Goal: Task Accomplishment & Management: Use online tool/utility

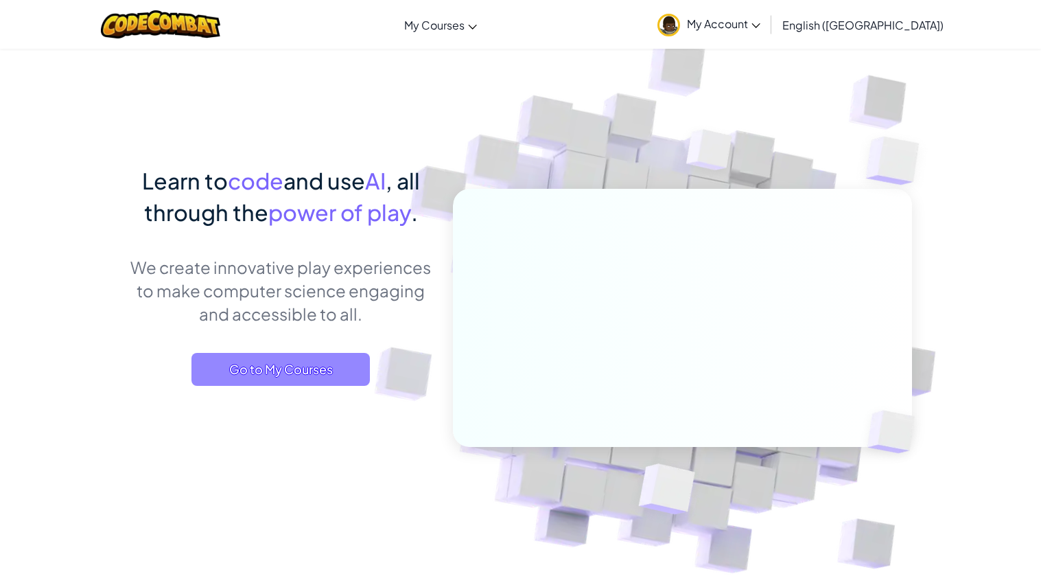
click at [260, 359] on span "Go to My Courses" at bounding box center [281, 369] width 178 height 33
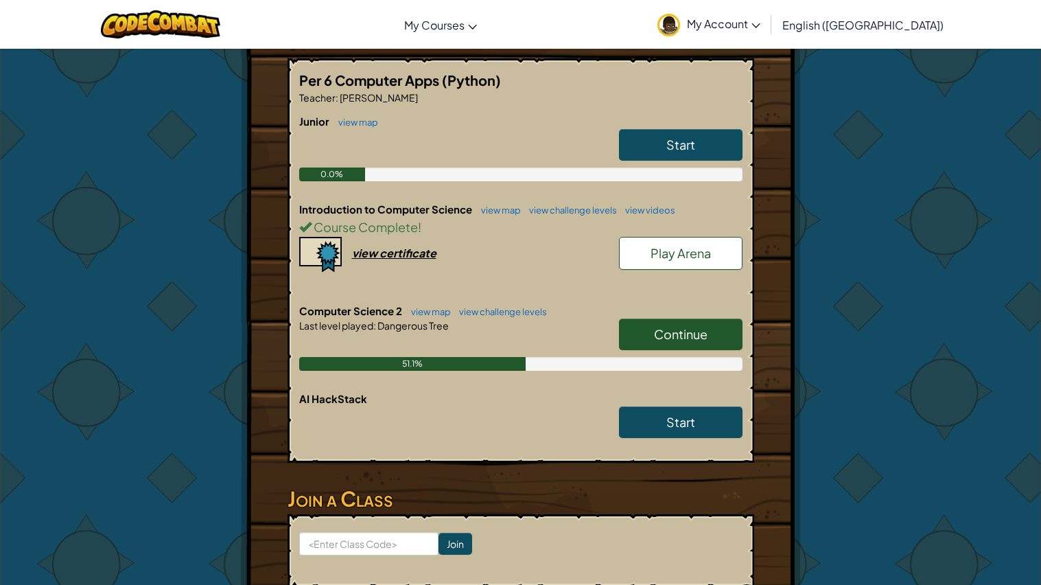
scroll to position [293, 0]
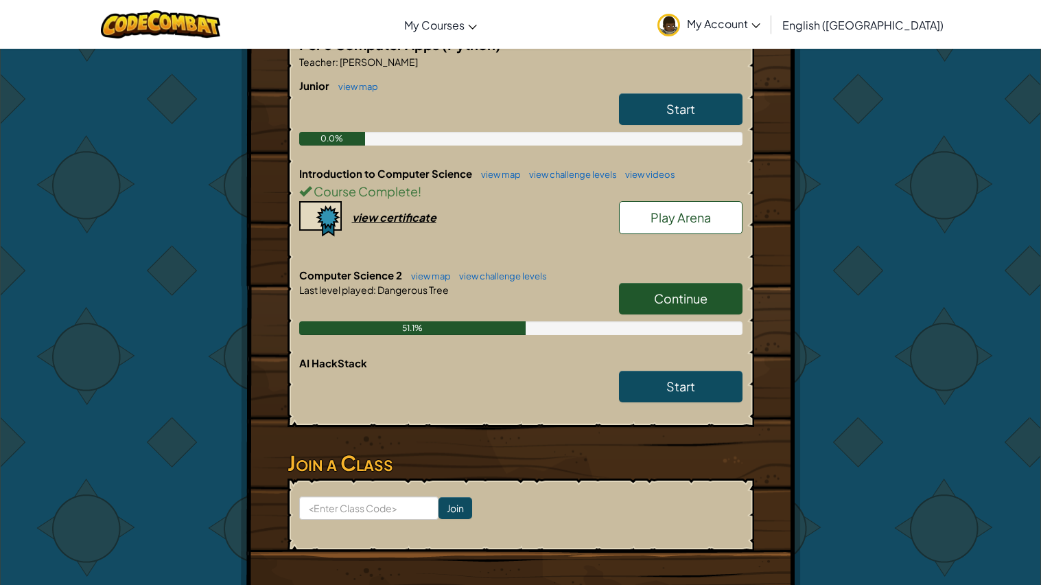
click at [663, 303] on span "Continue" at bounding box center [681, 298] width 54 height 16
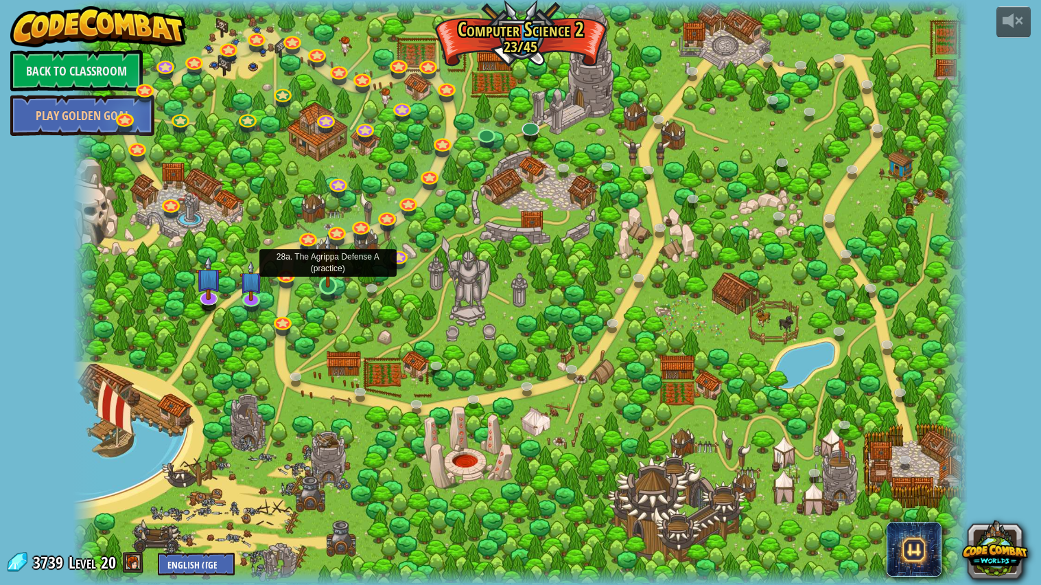
click at [323, 278] on img at bounding box center [327, 260] width 23 height 54
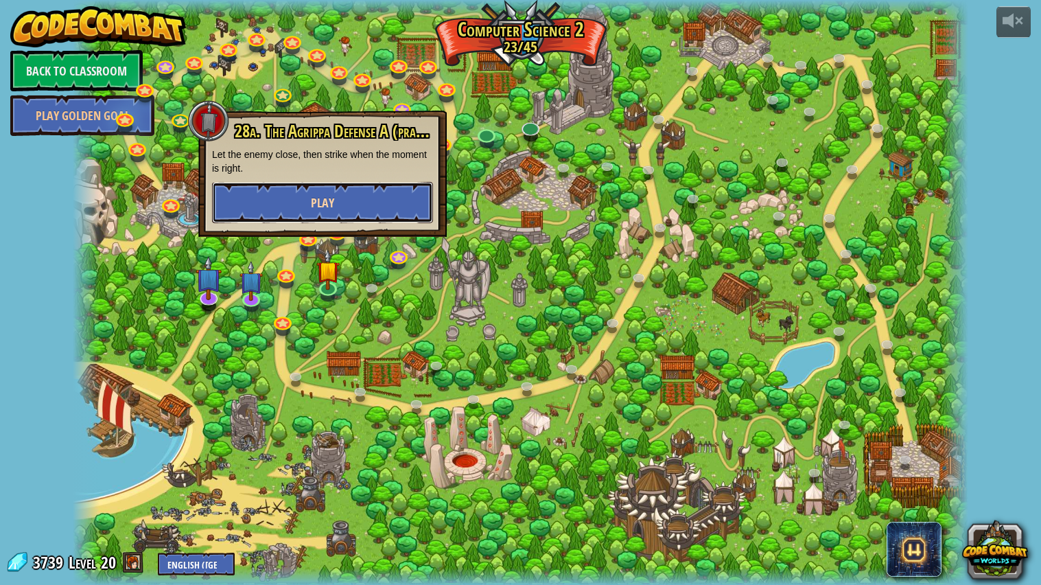
click at [350, 210] on button "Play" at bounding box center [322, 202] width 221 height 41
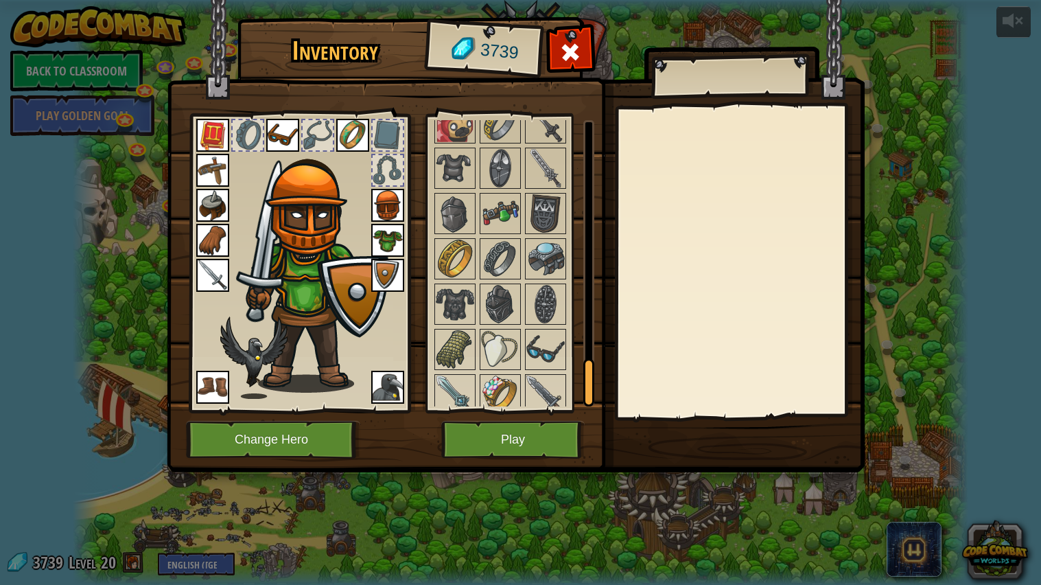
scroll to position [1528, 0]
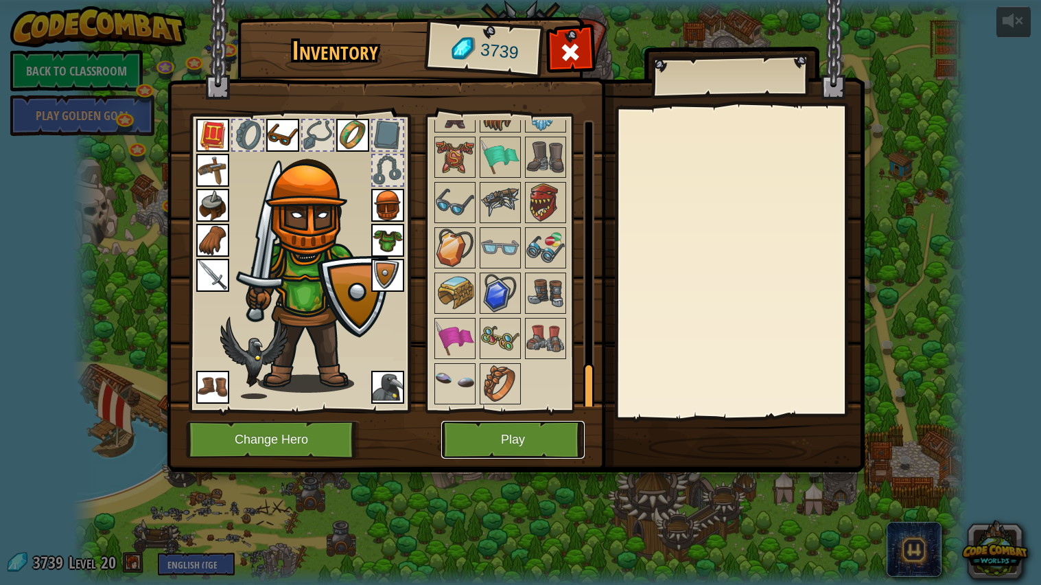
click at [564, 439] on button "Play" at bounding box center [512, 440] width 143 height 38
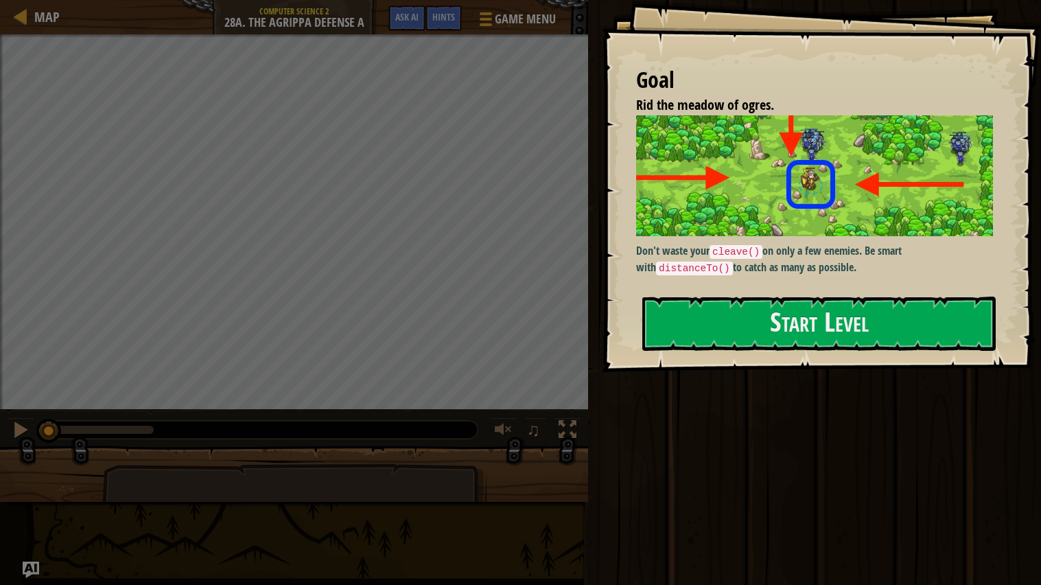
click at [735, 350] on div "Start Level" at bounding box center [820, 324] width 354 height 55
click at [735, 330] on button "Start Level" at bounding box center [820, 324] width 354 height 54
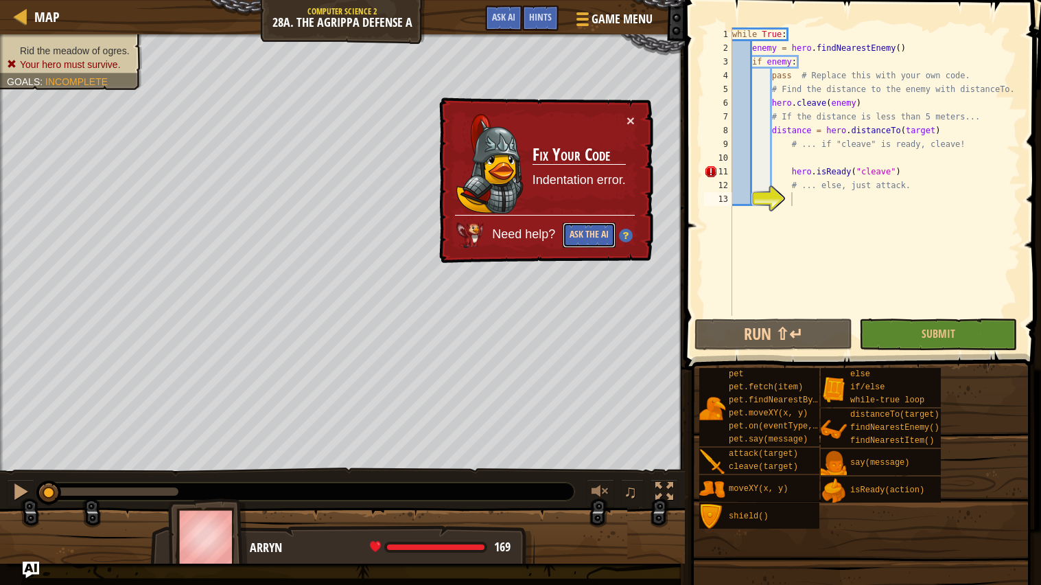
click at [609, 223] on button "Ask the AI" at bounding box center [589, 234] width 53 height 25
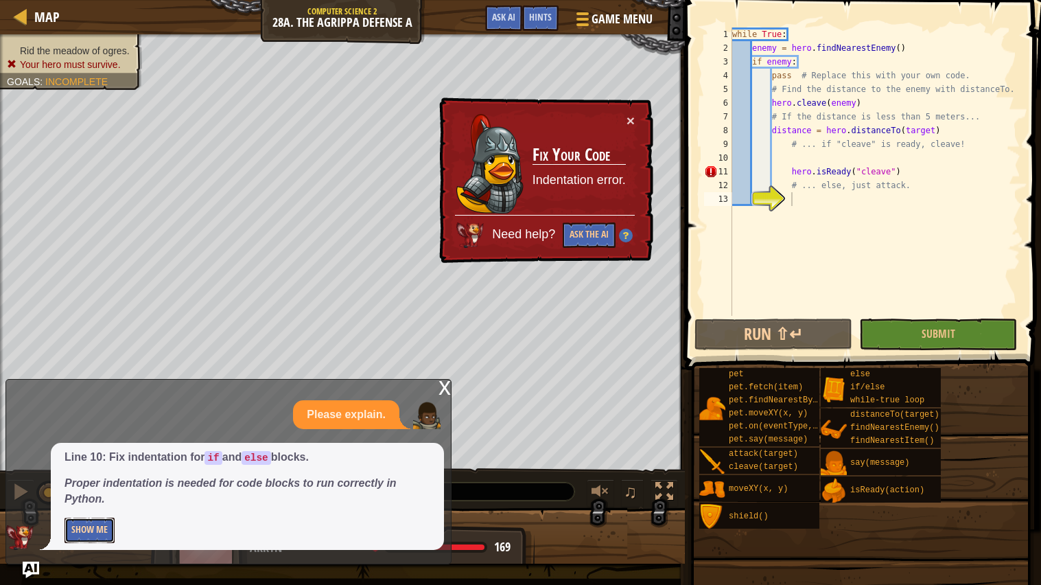
click at [100, 536] on button "Show Me" at bounding box center [90, 530] width 50 height 25
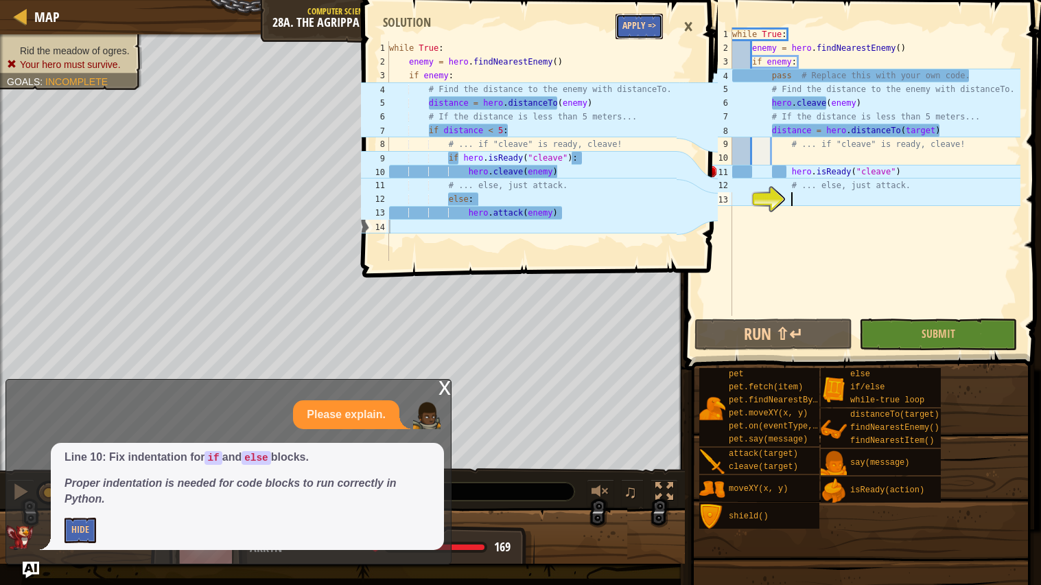
click at [658, 21] on button "Apply =>" at bounding box center [639, 26] width 47 height 25
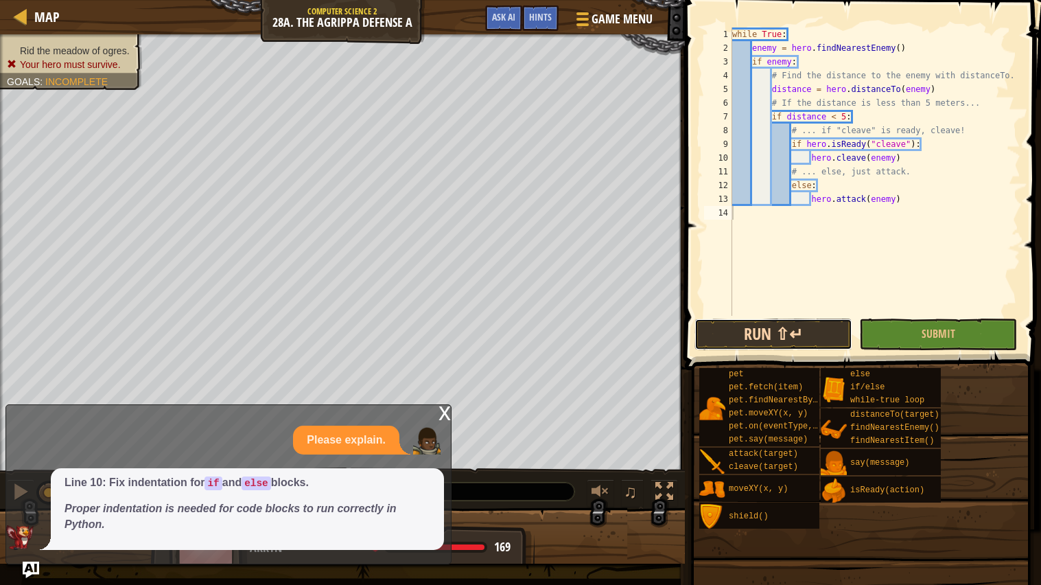
click at [783, 343] on button "Run ⇧↵" at bounding box center [774, 335] width 158 height 32
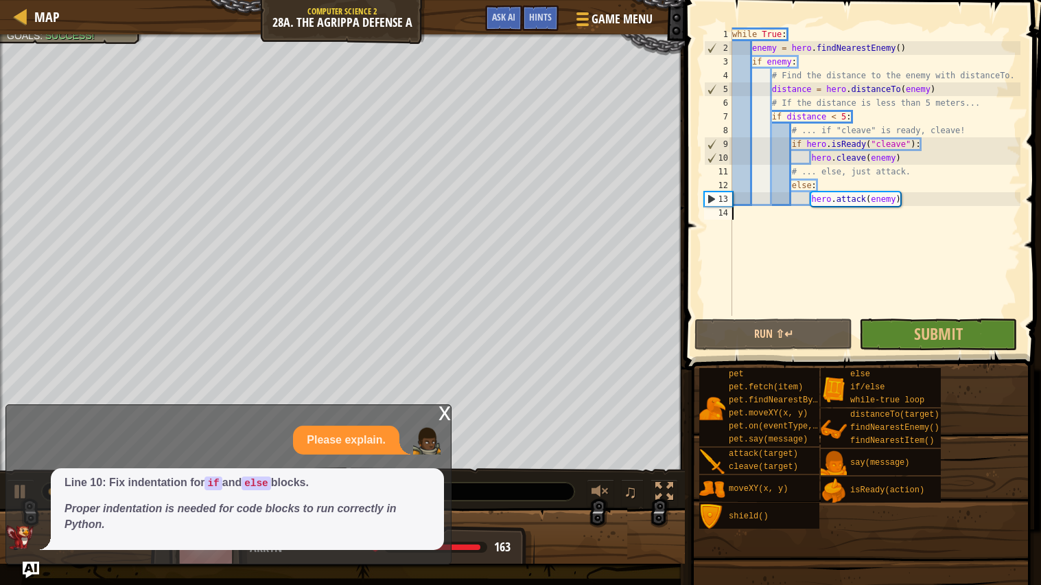
click at [960, 298] on div "while True : enemy = hero . findNearestEnemy ( ) if enemy : # Find the distance…" at bounding box center [875, 185] width 291 height 316
click at [959, 340] on span "Submit" at bounding box center [938, 334] width 49 height 22
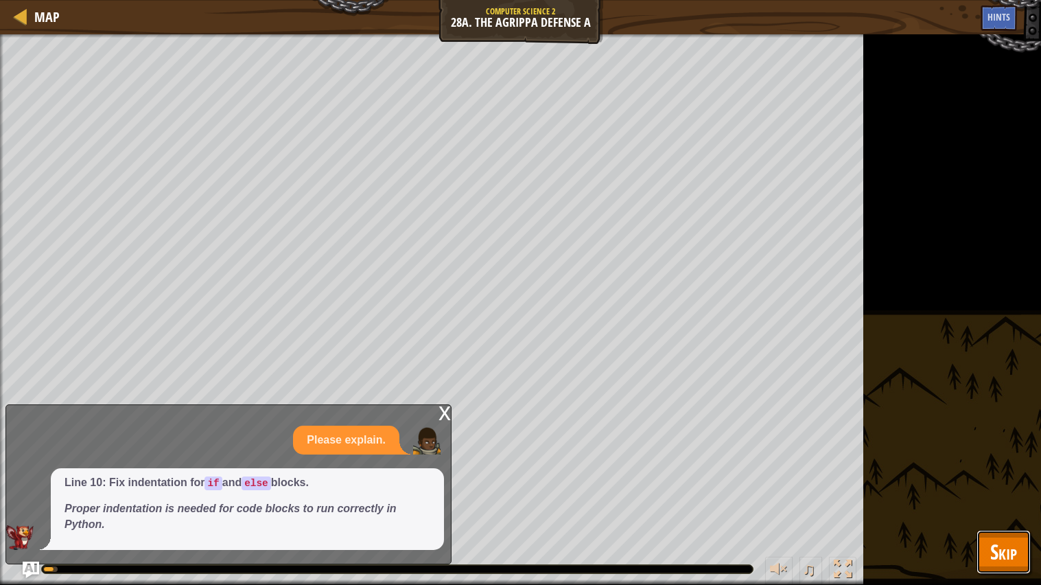
click at [998, 549] on span "Skip" at bounding box center [1004, 552] width 27 height 28
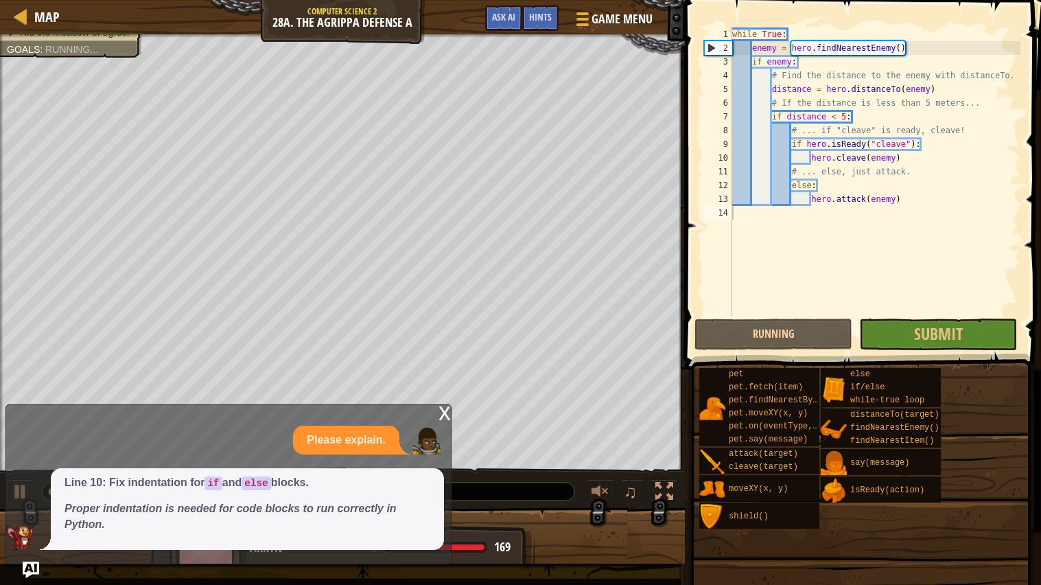
click at [440, 0] on body "Map Computer Science 2 28a. The Agrippa Defense A Game Menu Done Hints Ask AI 1…" at bounding box center [520, 0] width 1041 height 0
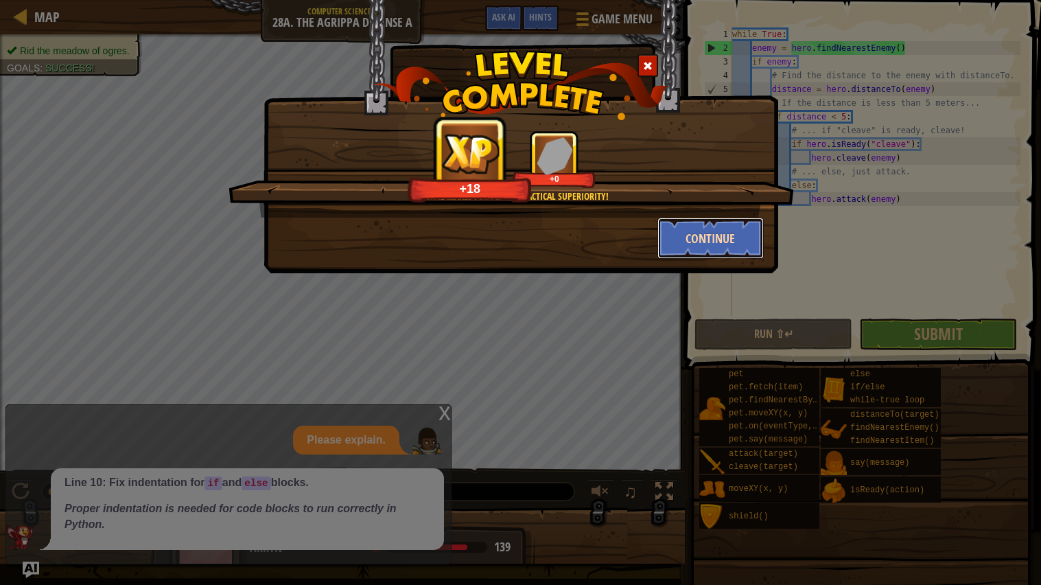
click at [695, 233] on button "Continue" at bounding box center [711, 238] width 106 height 41
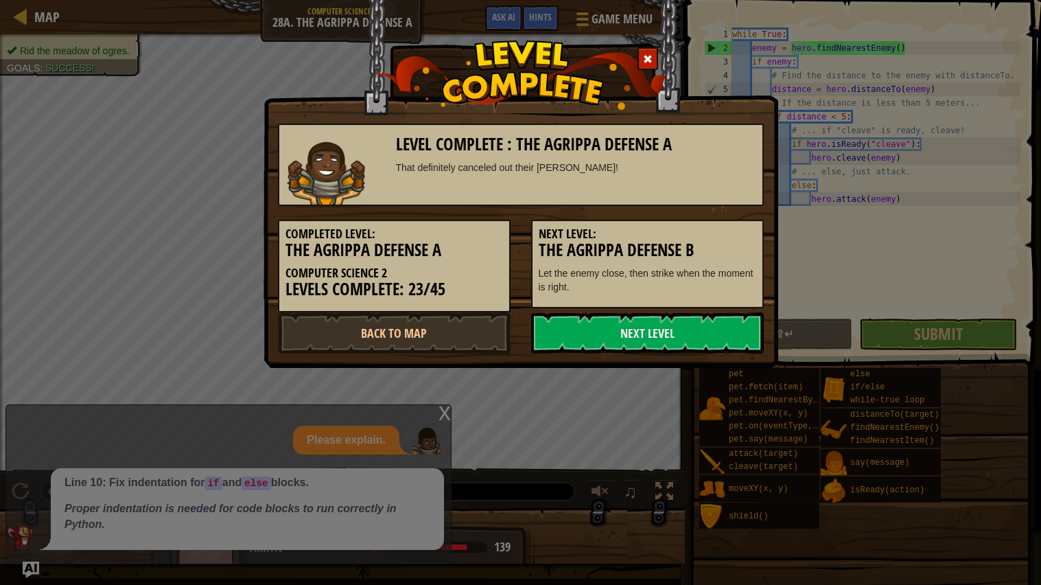
click at [754, 227] on h5 "Next Level:" at bounding box center [648, 234] width 218 height 14
click at [727, 325] on link "Next Level" at bounding box center [647, 332] width 233 height 41
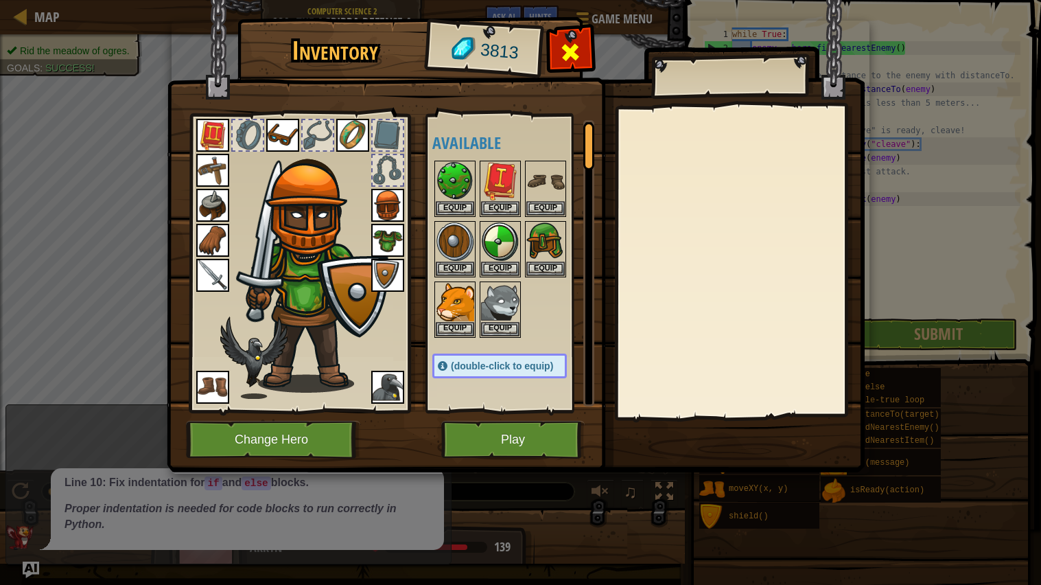
click at [578, 41] on span at bounding box center [571, 52] width 22 height 22
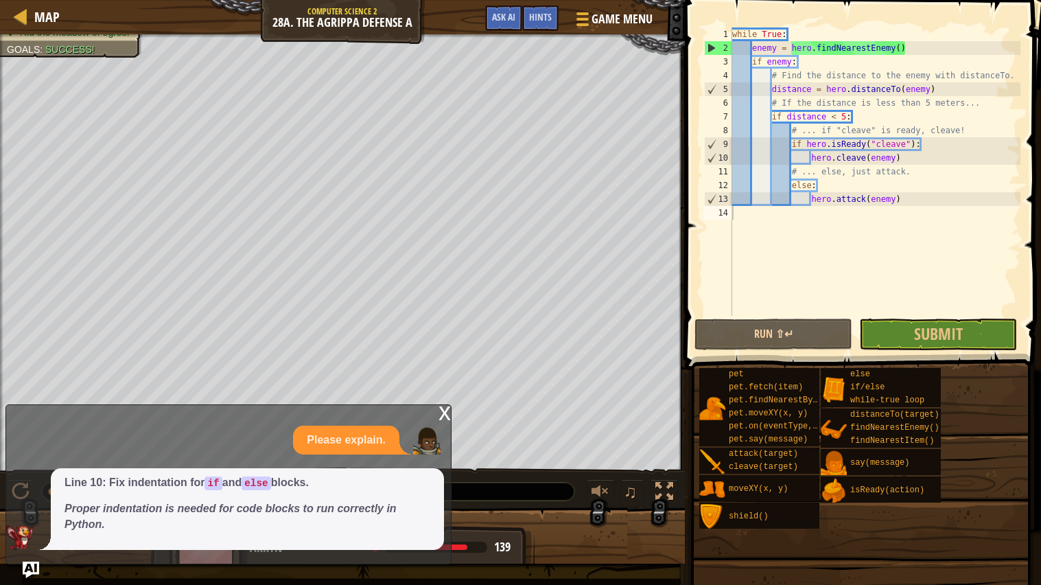
click at [444, 411] on div "x" at bounding box center [445, 412] width 12 height 14
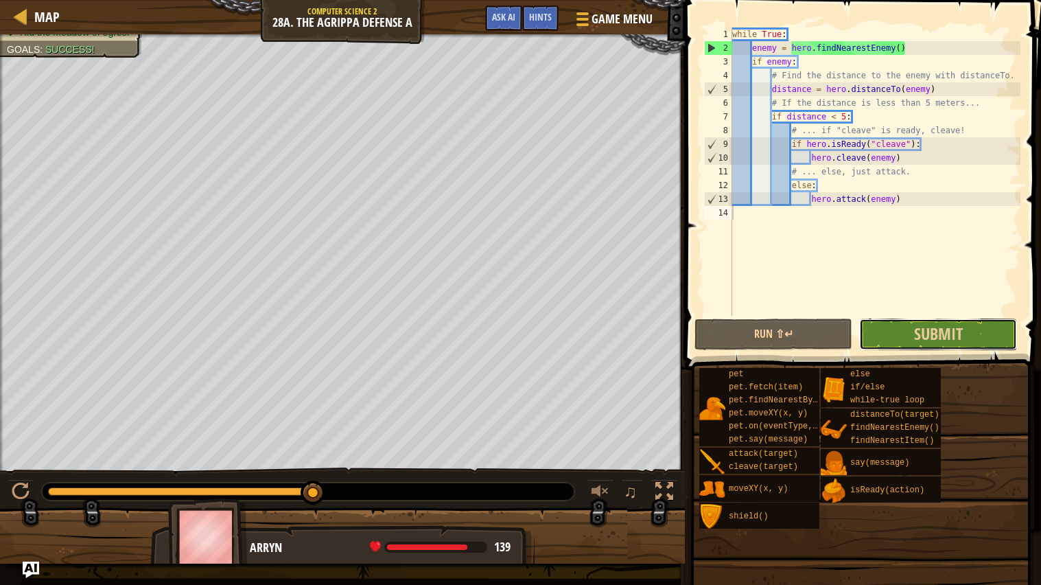
click at [884, 335] on button "Submit" at bounding box center [939, 335] width 158 height 32
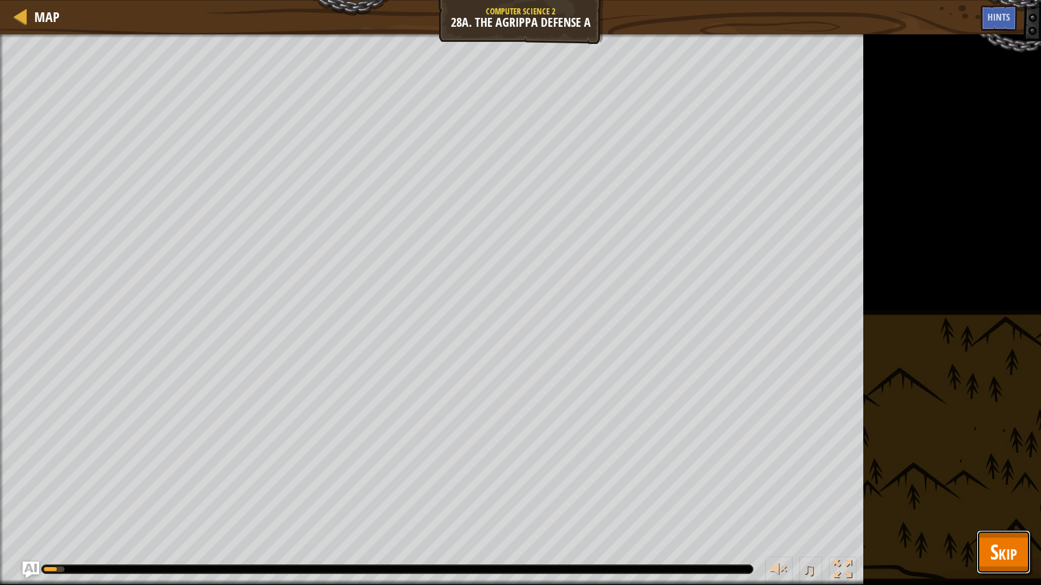
click at [977, 533] on button "Skip" at bounding box center [1004, 552] width 54 height 44
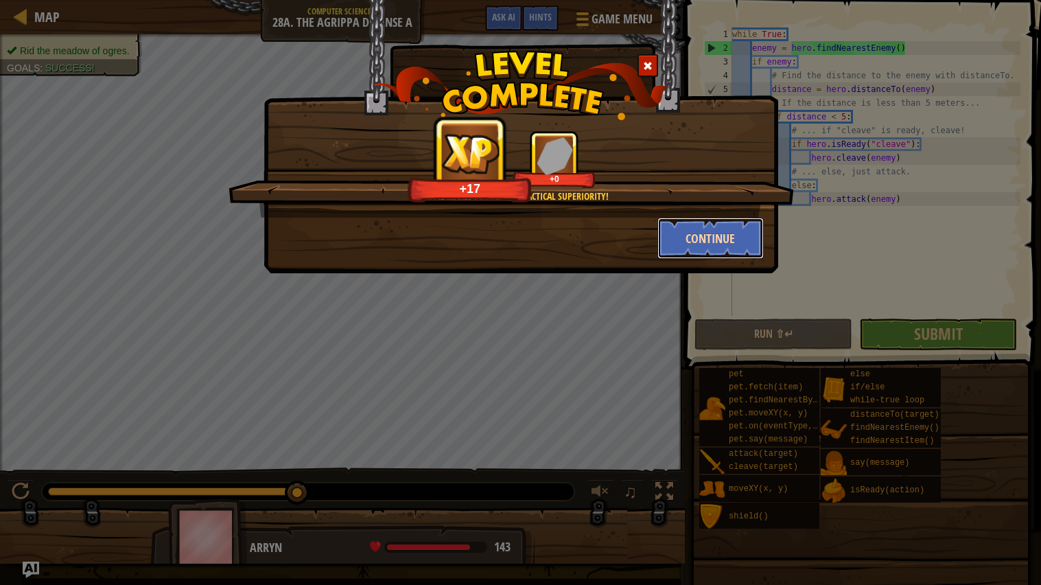
click at [721, 253] on button "Continue" at bounding box center [711, 238] width 106 height 41
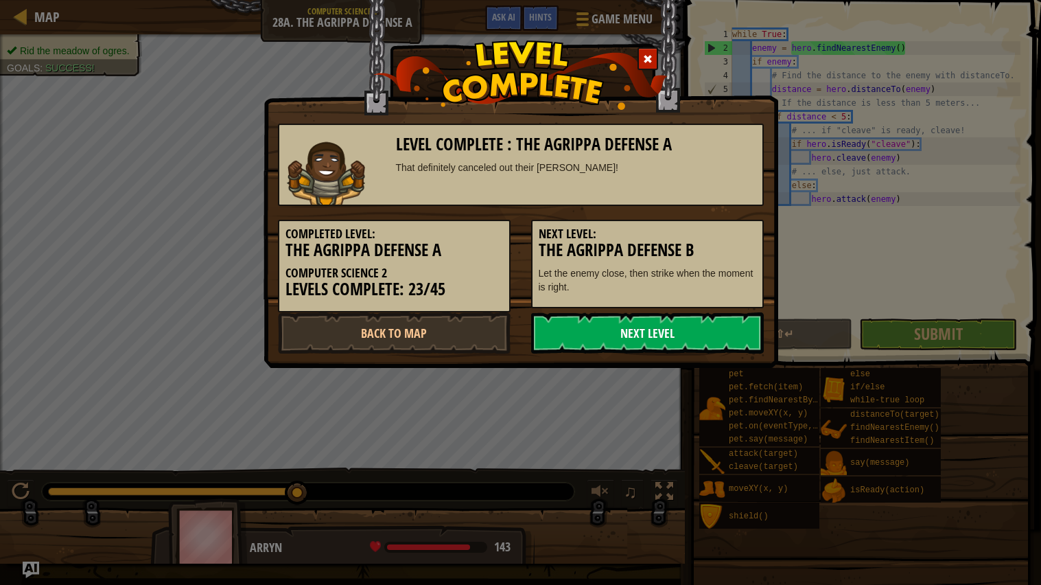
click at [742, 322] on link "Next Level" at bounding box center [647, 332] width 233 height 41
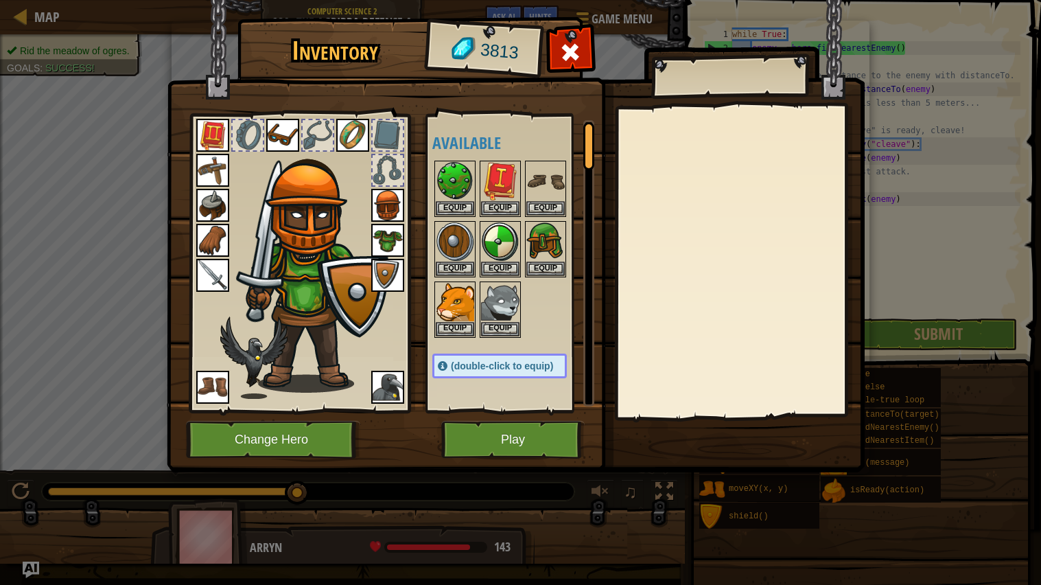
click at [563, 433] on button "Play" at bounding box center [512, 440] width 143 height 38
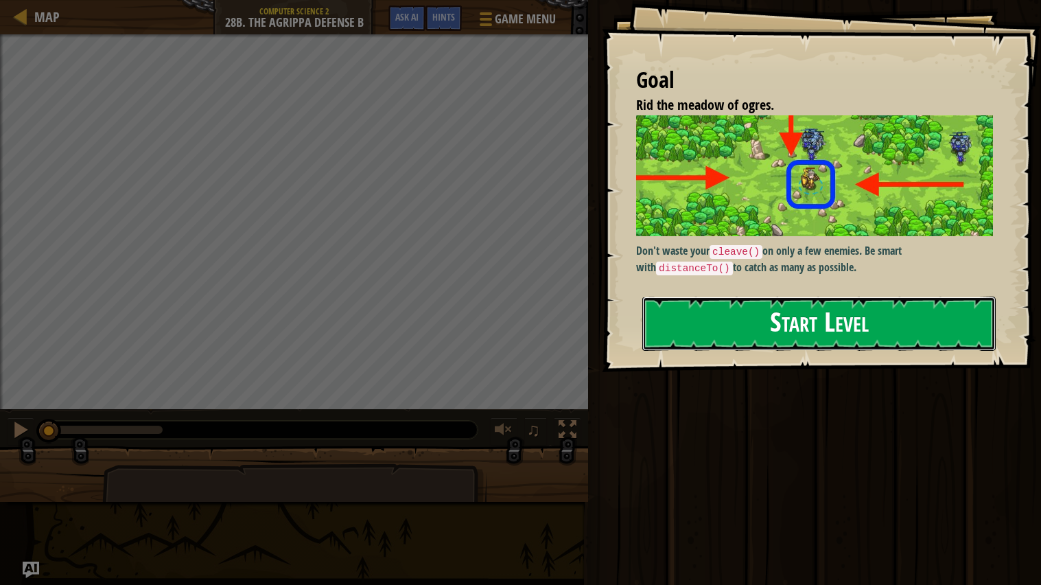
click at [873, 342] on button "Start Level" at bounding box center [820, 324] width 354 height 54
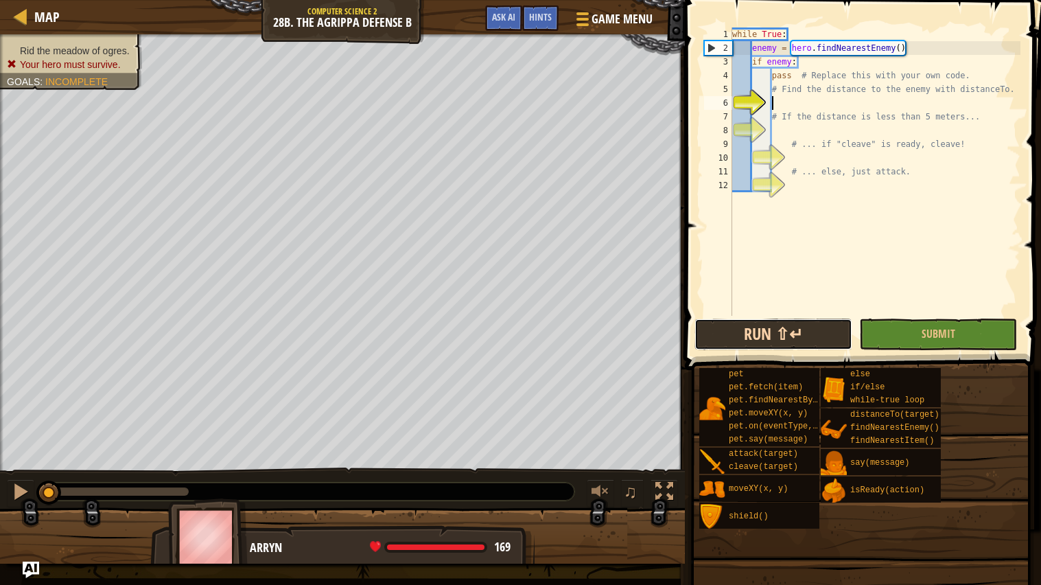
click at [789, 336] on button "Run ⇧↵" at bounding box center [774, 335] width 158 height 32
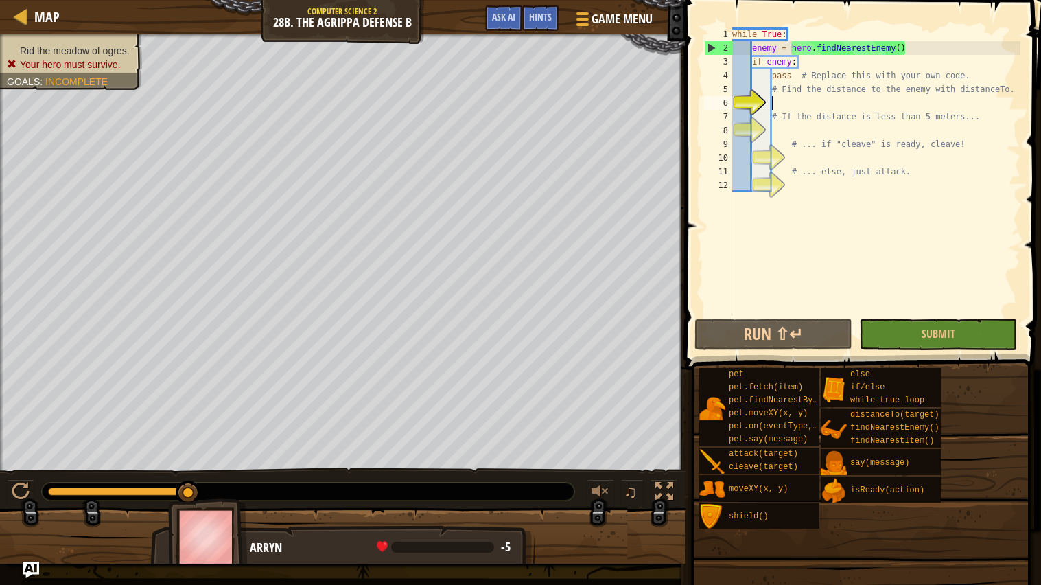
click at [777, 580] on span at bounding box center [861, 557] width 347 height 406
type textarea "e"
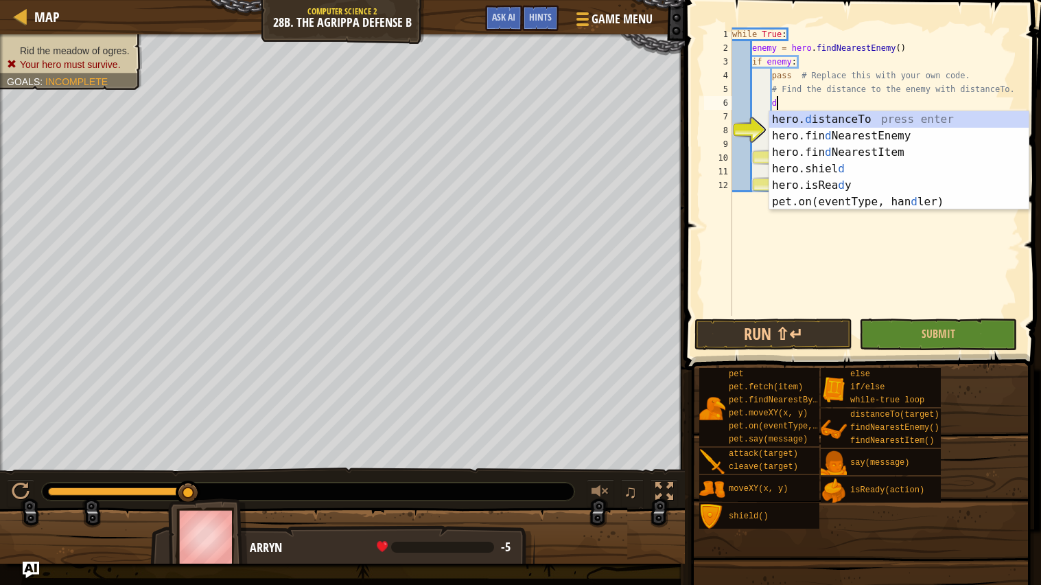
scroll to position [5, 3]
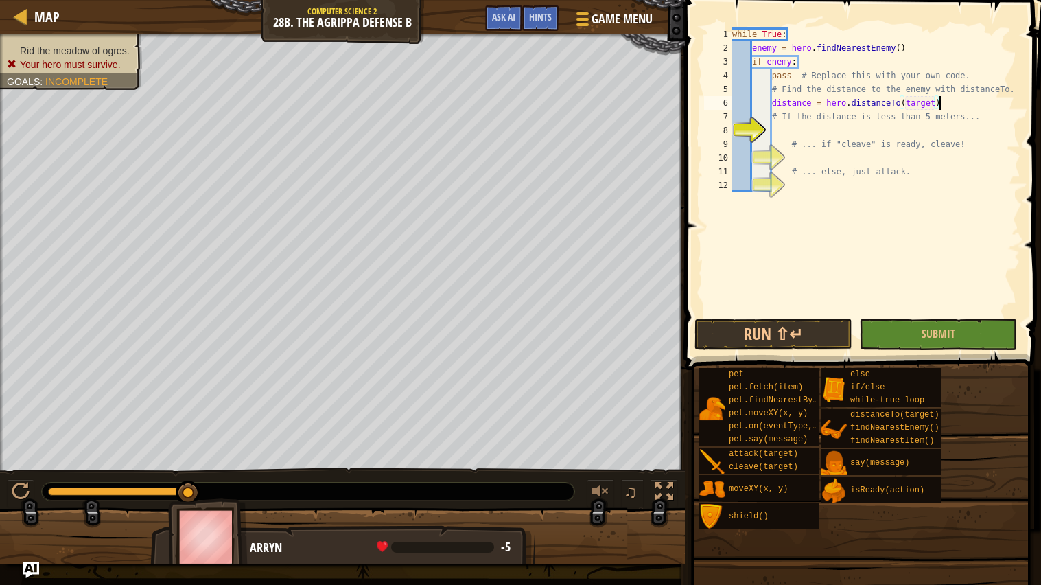
click at [946, 101] on div "while True : enemy = hero . findNearestEnemy ( ) if enemy : pass # Replace this…" at bounding box center [875, 185] width 291 height 316
click at [937, 144] on div "while True : enemy = hero . findNearestEnemy ( ) if enemy : pass # Replace this…" at bounding box center [875, 185] width 291 height 316
type textarea "# ... if "cleave" is ready, cleave!"
click at [947, 135] on div "while True : enemy = hero . findNearestEnemy ( ) if enemy : pass # Replace this…" at bounding box center [875, 185] width 291 height 316
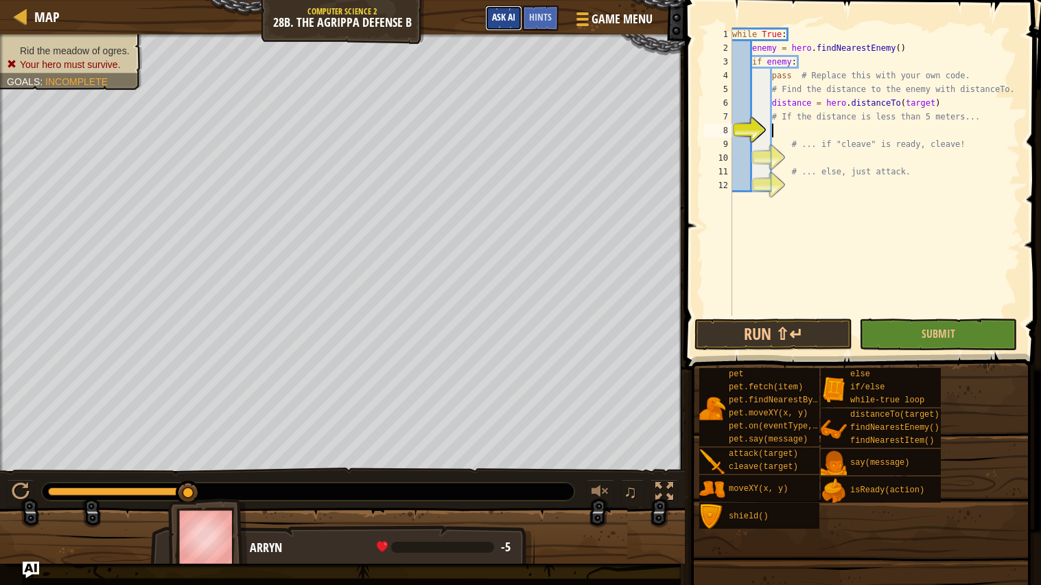
click at [504, 27] on button "Ask AI" at bounding box center [503, 17] width 37 height 25
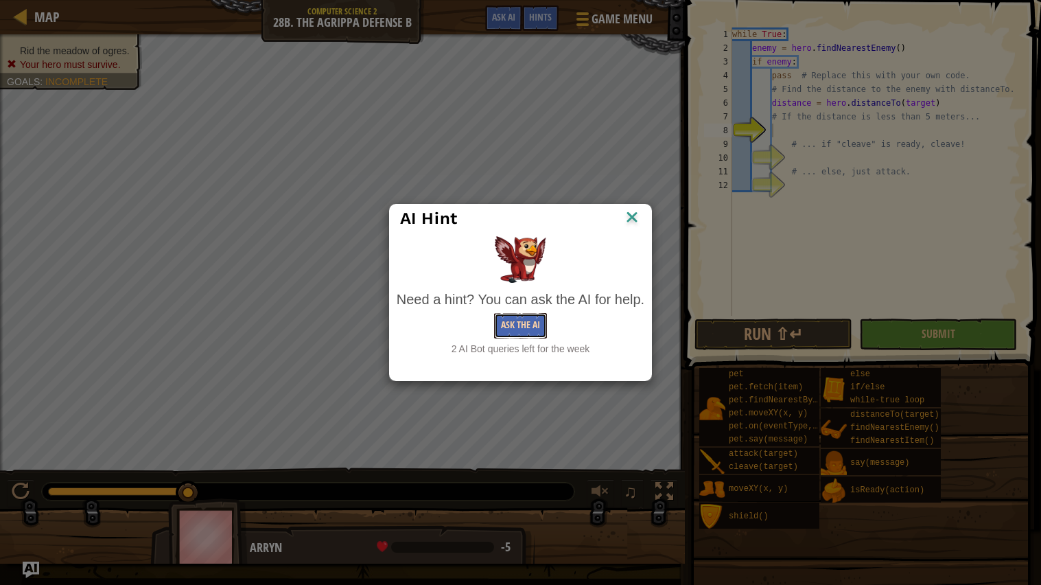
click at [507, 322] on button "Ask the AI" at bounding box center [520, 325] width 53 height 25
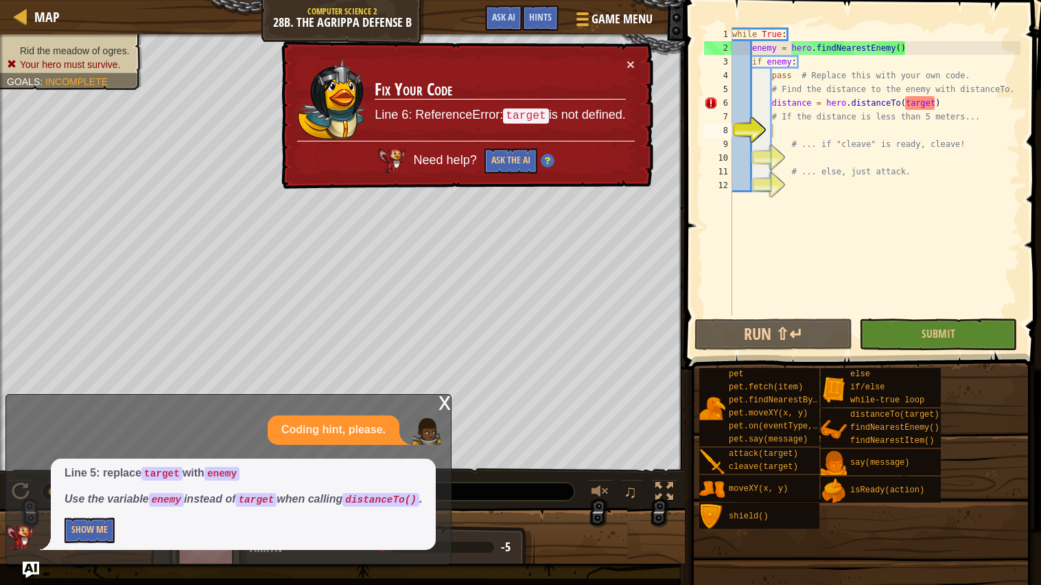
click at [85, 548] on div "x Coding hint, please. Line 5: replace target with enemy Use the variable enemy…" at bounding box center [228, 479] width 446 height 170
click at [92, 540] on button "Show Me" at bounding box center [90, 530] width 50 height 25
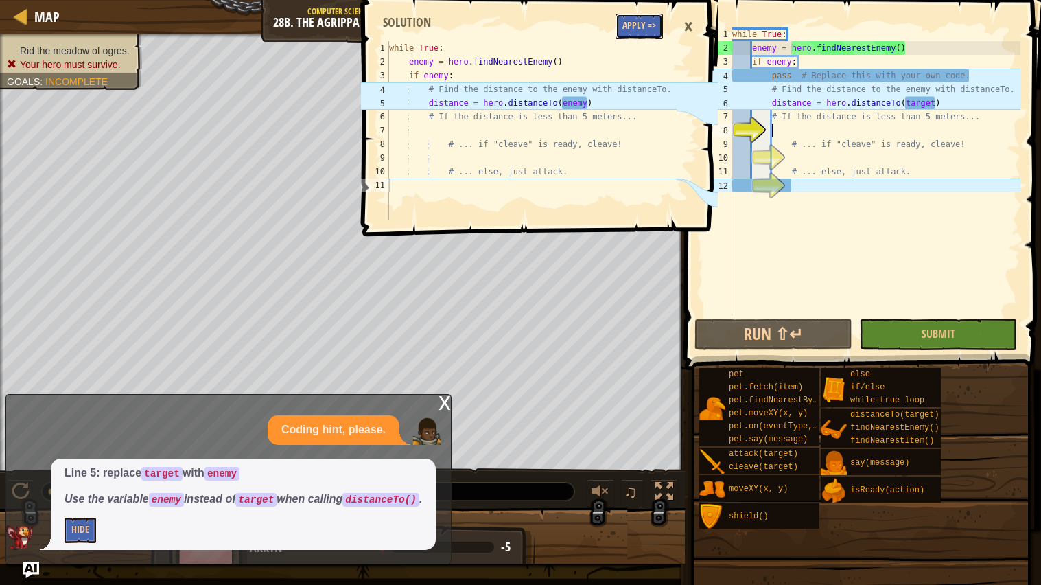
drag, startPoint x: 634, startPoint y: 24, endPoint x: 634, endPoint y: 34, distance: 9.6
click at [634, 42] on div "1 2 3 4 5 6 7 8 9 10 11 while True : enemy = hero . findNearestEnemy ( ) if ene…" at bounding box center [538, 115] width 360 height 216
click at [776, 27] on div "Map Computer Science 2 28b. The Agrippa Defense B Game Menu Done Hints Ask AI 1…" at bounding box center [520, 292] width 1041 height 585
click at [627, 28] on button "Apply =>" at bounding box center [639, 26] width 47 height 25
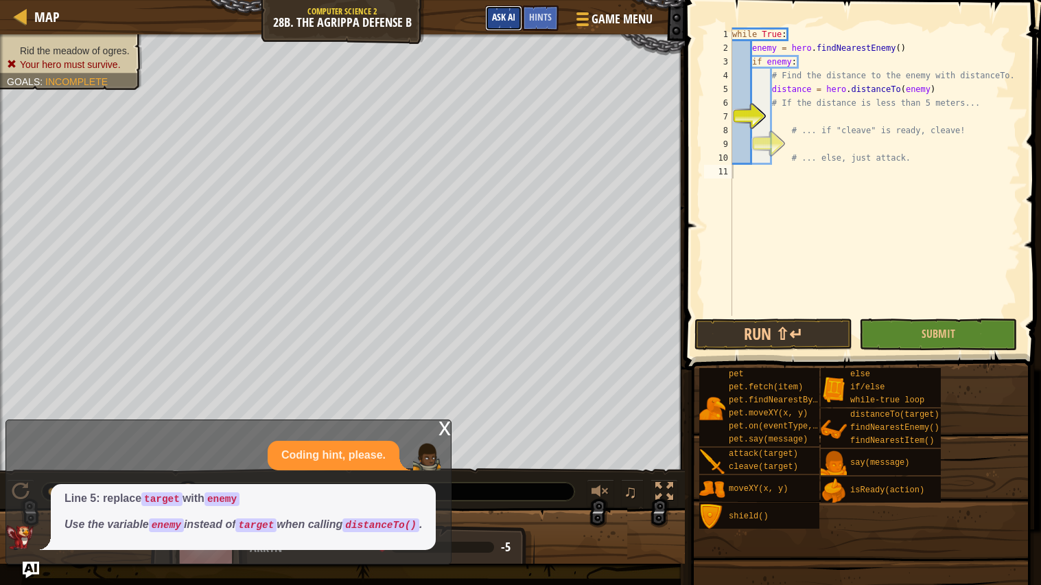
click at [518, 21] on button "Ask AI" at bounding box center [503, 17] width 37 height 25
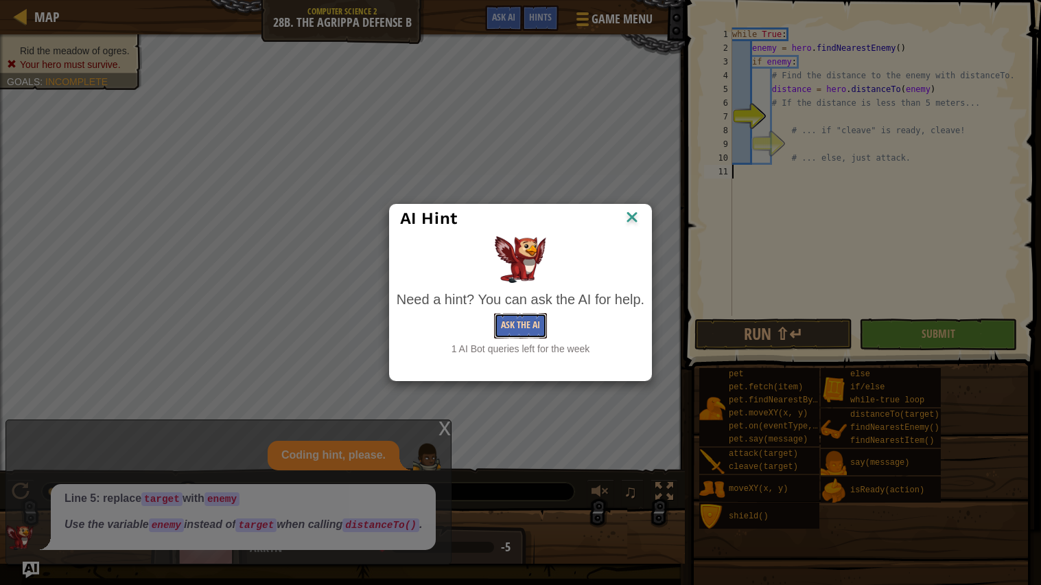
click at [522, 329] on button "Ask the AI" at bounding box center [520, 325] width 53 height 25
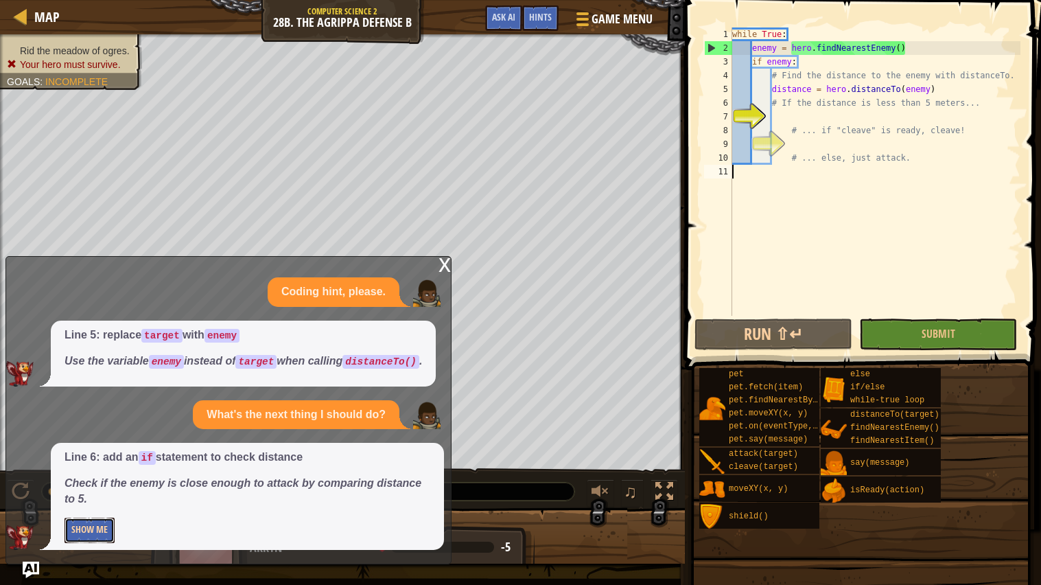
click at [102, 542] on button "Show Me" at bounding box center [90, 530] width 50 height 25
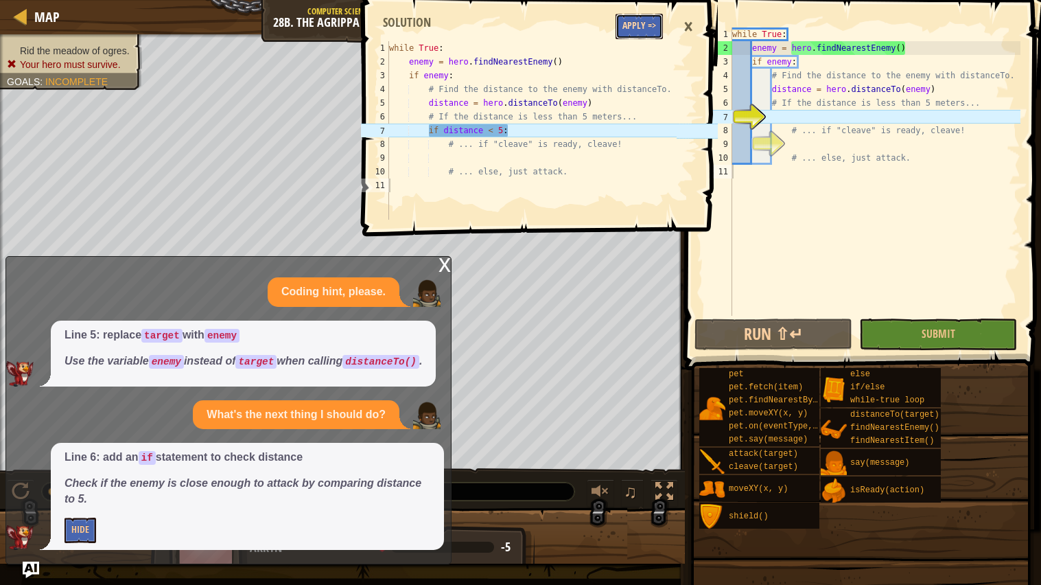
click at [641, 38] on button "Apply =>" at bounding box center [639, 26] width 47 height 25
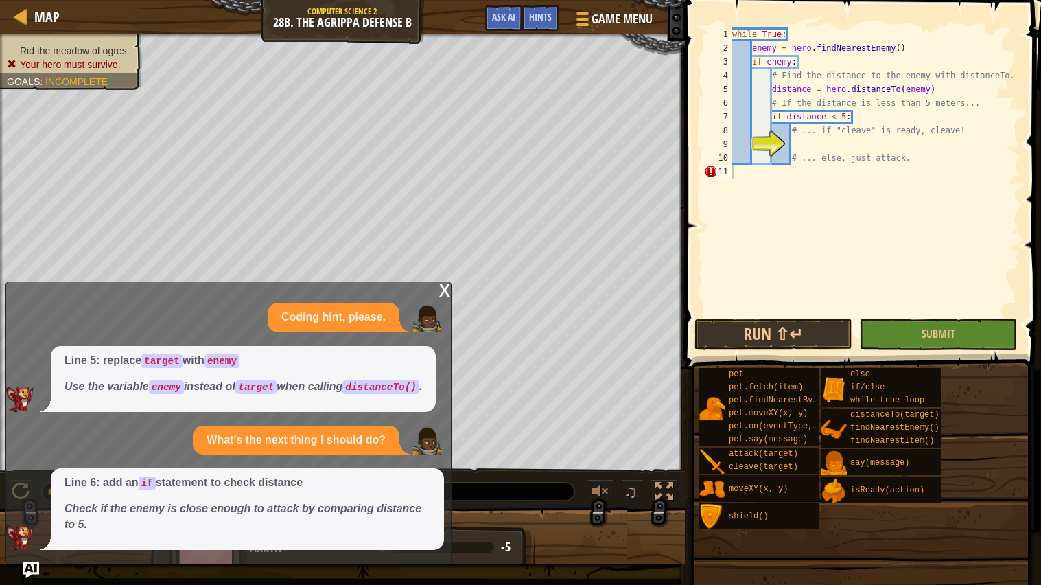
click at [437, 281] on div "x Coding hint, please. Line 5: replace target with enemy Use the variable enemy…" at bounding box center [228, 422] width 446 height 283
click at [445, 282] on div "x" at bounding box center [445, 289] width 12 height 14
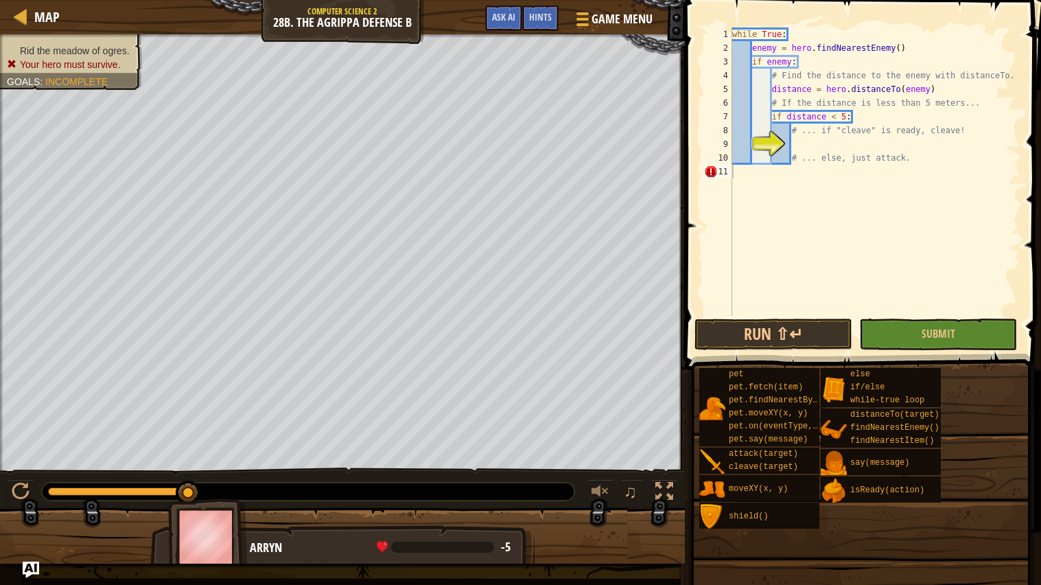
click at [798, 316] on span at bounding box center [864, 165] width 367 height 411
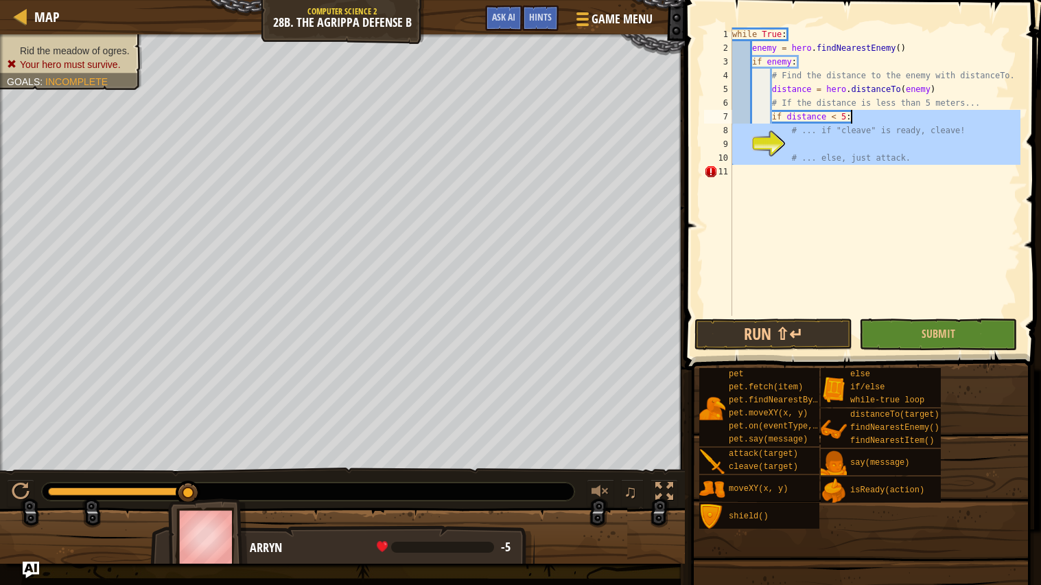
click at [885, 117] on div "while True : enemy = hero . findNearestEnemy ( ) if enemy : # Find the distance…" at bounding box center [875, 185] width 291 height 316
click at [1019, 136] on div "while True : enemy = hero . findNearestEnemy ( ) if enemy : # Find the distance…" at bounding box center [875, 171] width 291 height 288
type textarea "# ... if "cleave" is ready, cleave!"
click at [967, 205] on div "while True : enemy = hero . findNearestEnemy ( ) if enemy : # Find the distance…" at bounding box center [875, 171] width 291 height 288
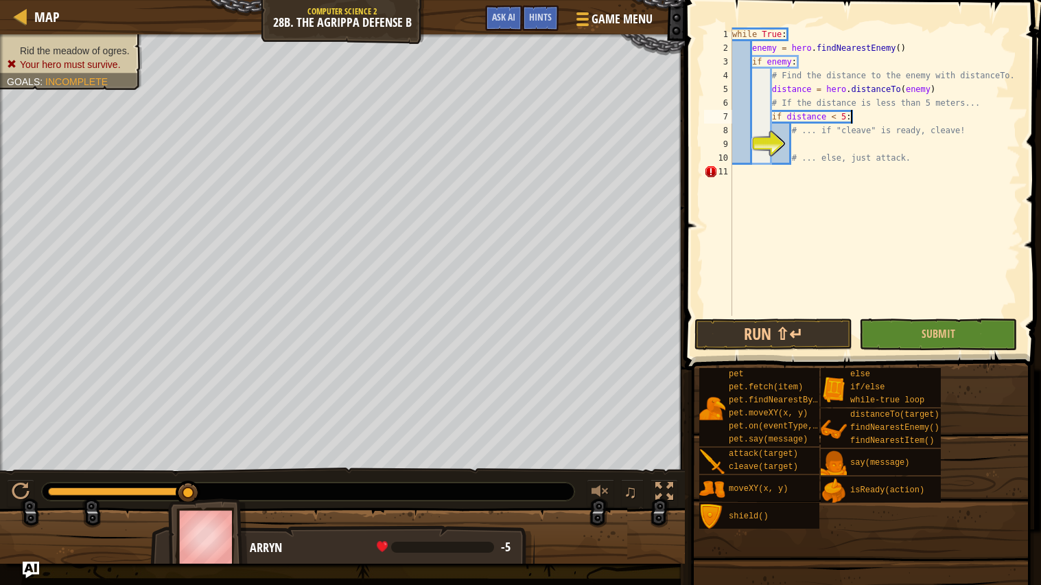
click at [886, 119] on div "while True : enemy = hero . findNearestEnemy ( ) if enemy : # Find the distance…" at bounding box center [875, 185] width 291 height 316
drag, startPoint x: 973, startPoint y: 128, endPoint x: 793, endPoint y: 131, distance: 180.6
click at [793, 131] on div "while True : enemy = hero . findNearestEnemy ( ) if enemy : # Find the distance…" at bounding box center [875, 185] width 291 height 316
type textarea "# ... if "cleave" is ready, cleave!"
click at [881, 188] on div "while True : enemy = hero . findNearestEnemy ( ) if enemy : # Find the distance…" at bounding box center [875, 185] width 291 height 316
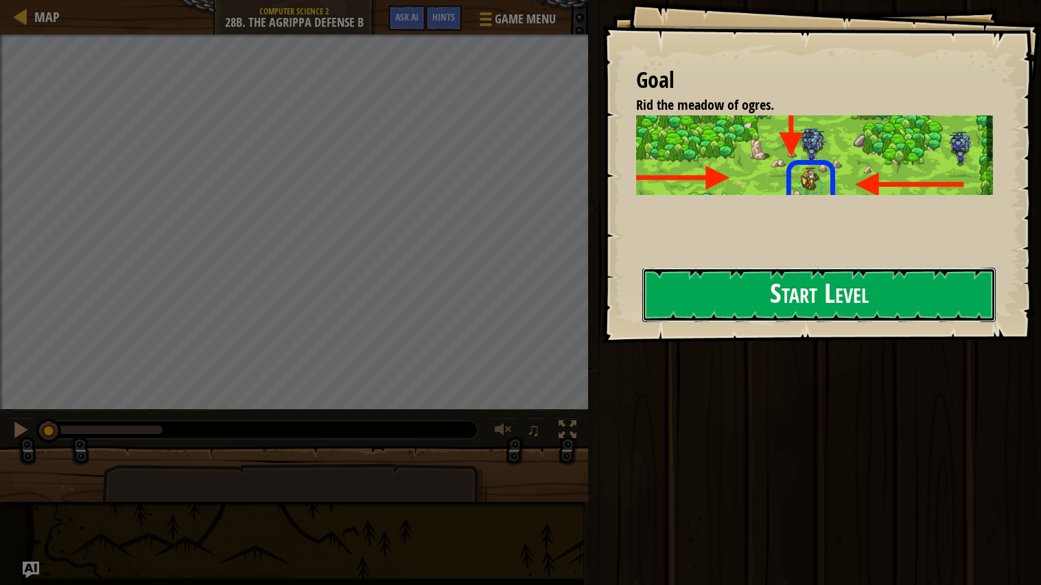
click at [862, 277] on button "Start Level" at bounding box center [820, 295] width 354 height 54
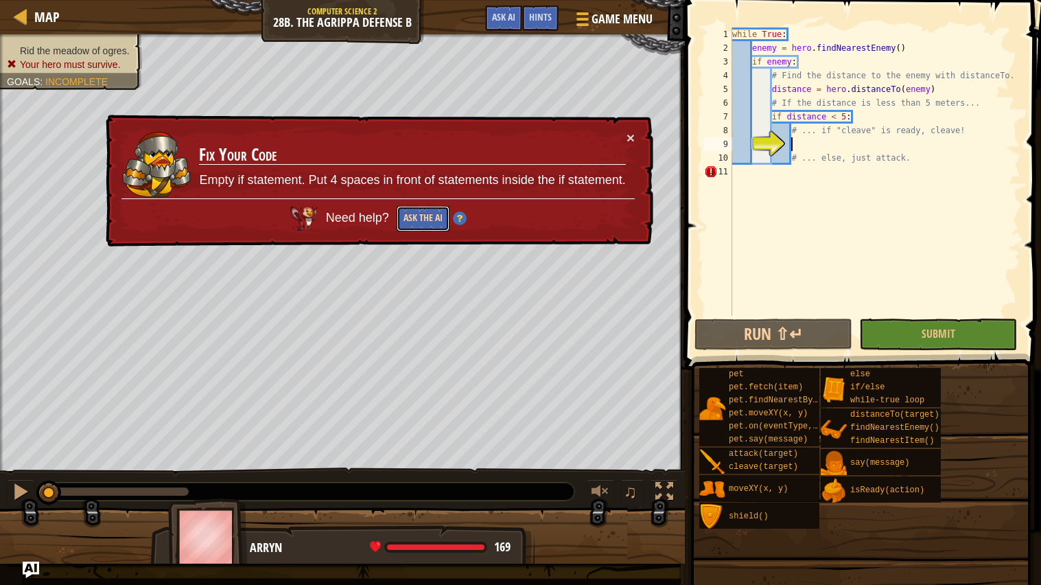
click at [435, 222] on button "Ask the AI" at bounding box center [423, 218] width 53 height 25
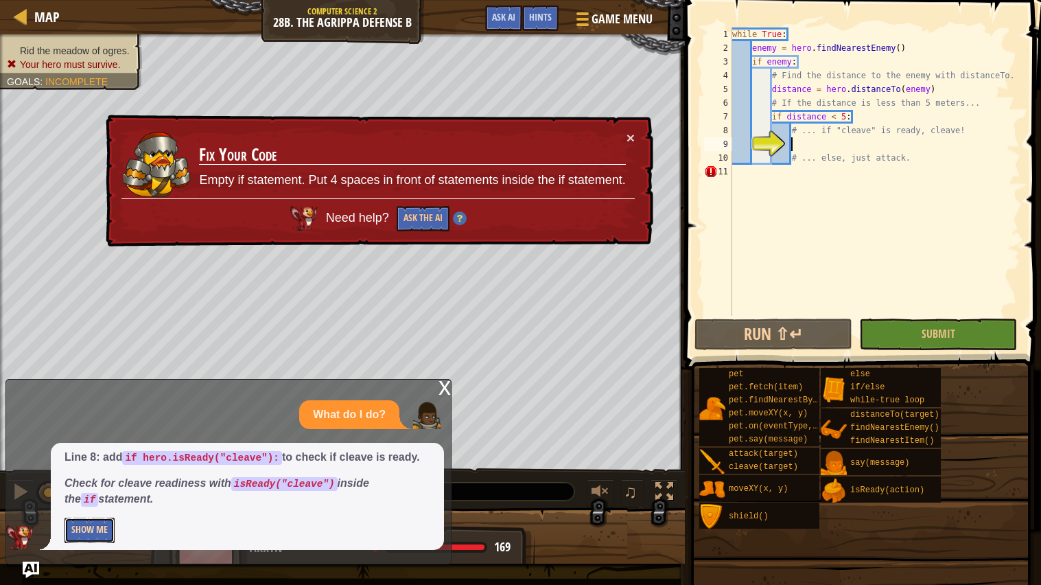
click at [97, 540] on button "Show Me" at bounding box center [90, 530] width 50 height 25
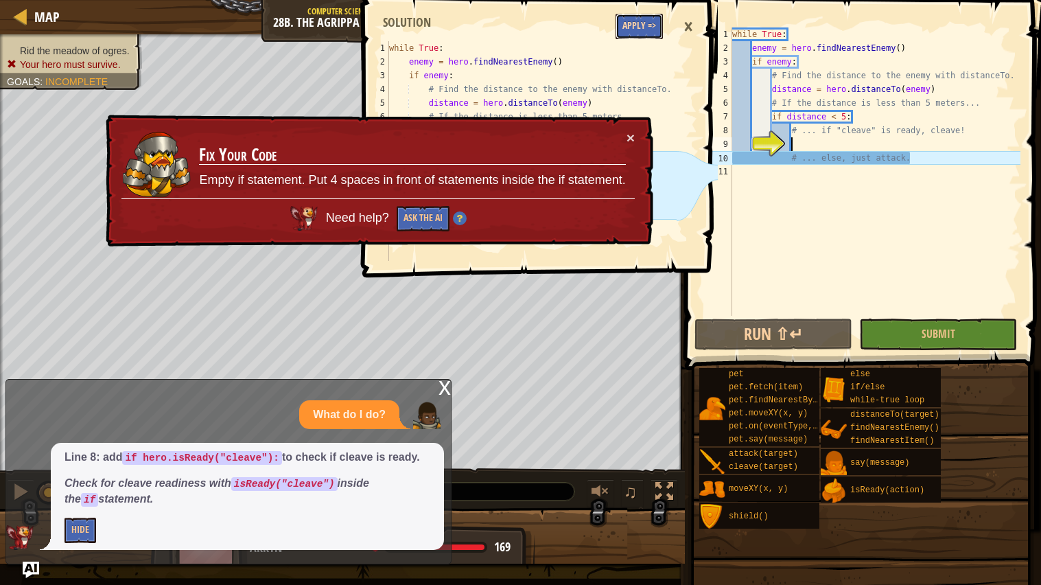
click at [627, 33] on button "Apply =>" at bounding box center [639, 26] width 47 height 25
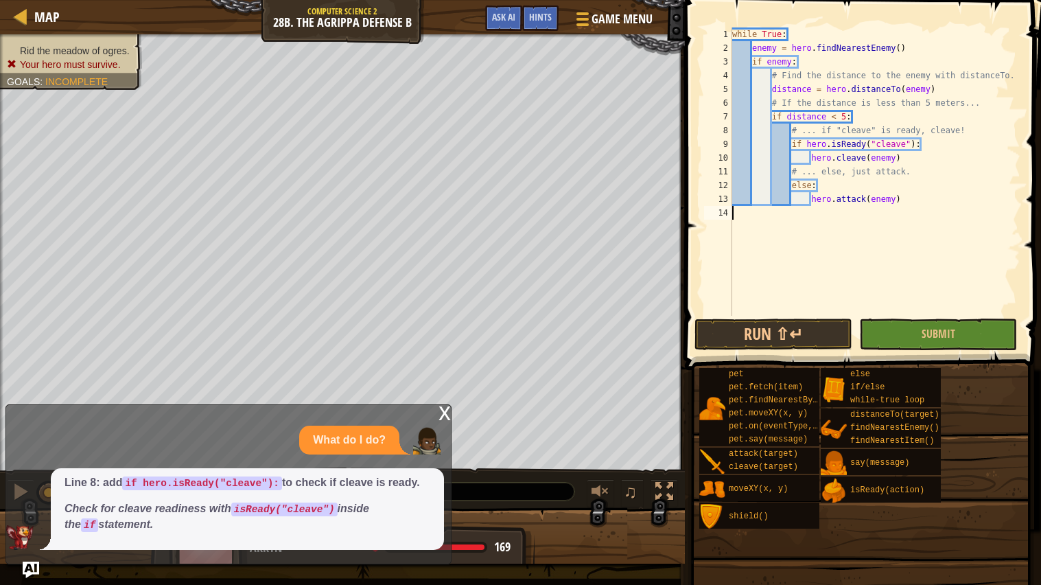
click at [429, 411] on div "x What do I do? Line 8: add if hero.isReady("cleave"): to check if cleave is re…" at bounding box center [228, 484] width 446 height 160
click at [449, 412] on div "x" at bounding box center [445, 412] width 12 height 14
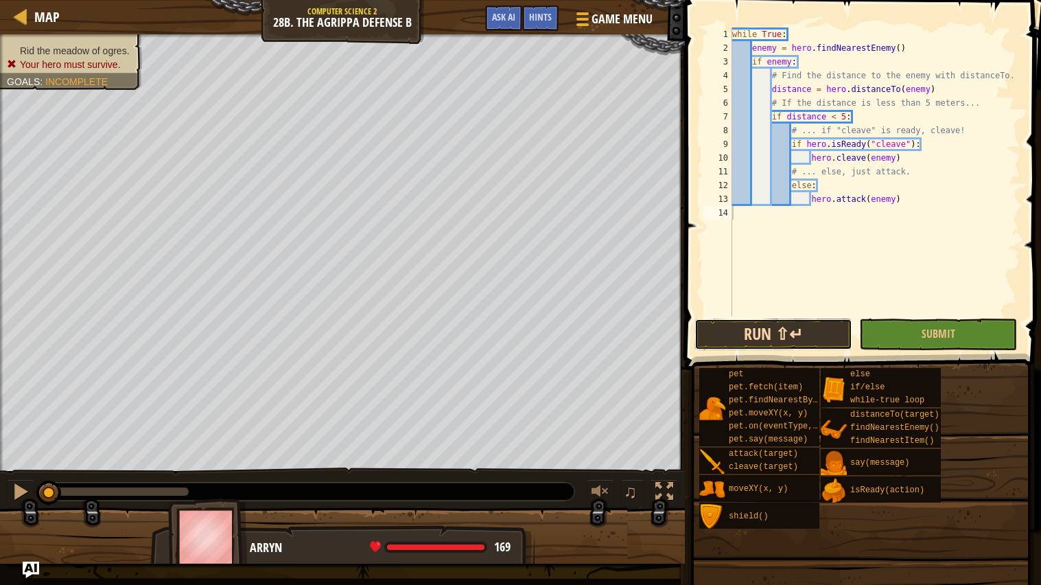
click at [762, 349] on button "Run ⇧↵" at bounding box center [774, 335] width 158 height 32
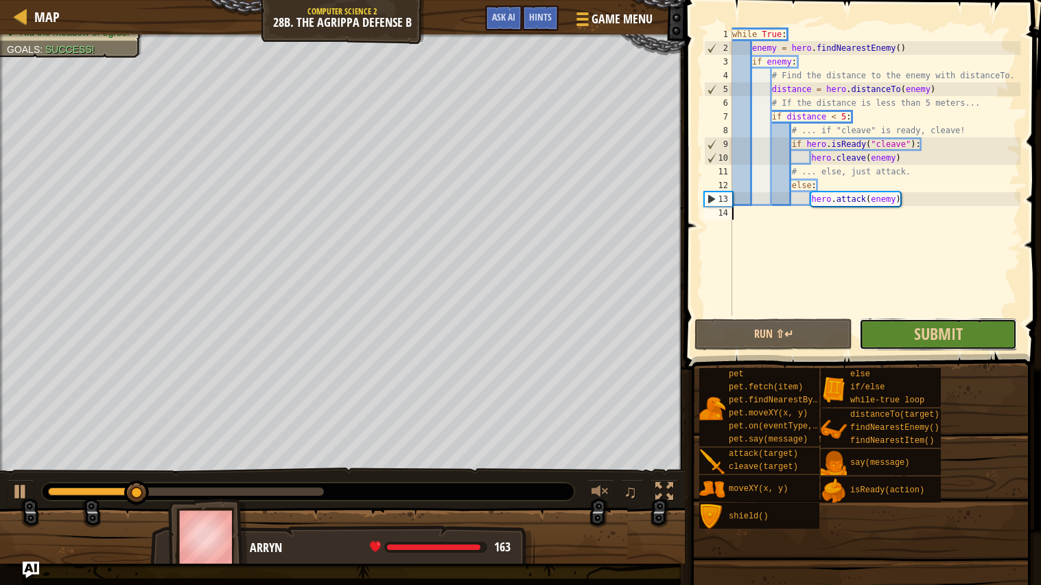
click at [978, 336] on button "Submit" at bounding box center [939, 335] width 158 height 32
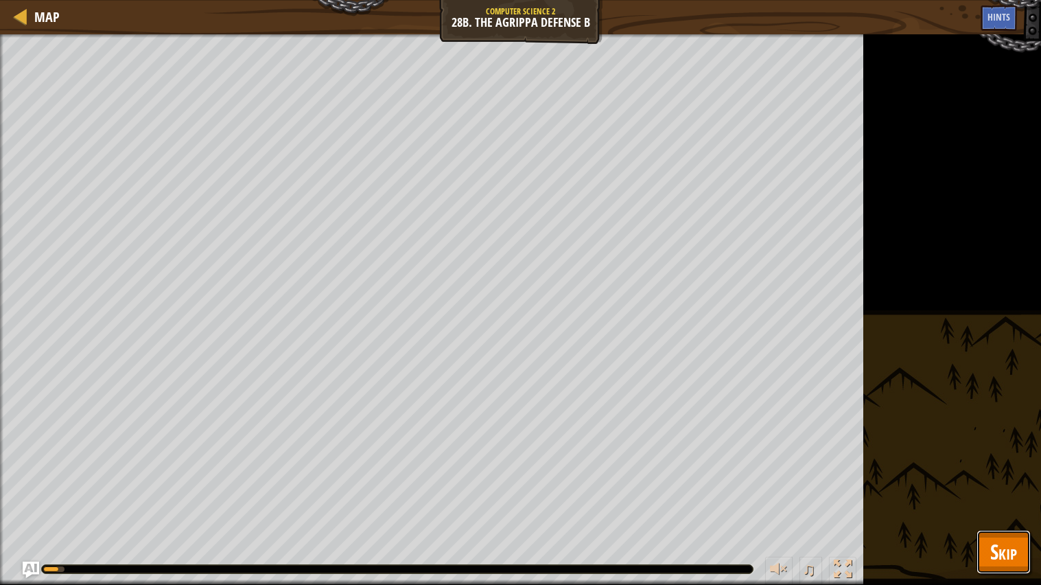
click at [1021, 543] on button "Skip" at bounding box center [1004, 552] width 54 height 44
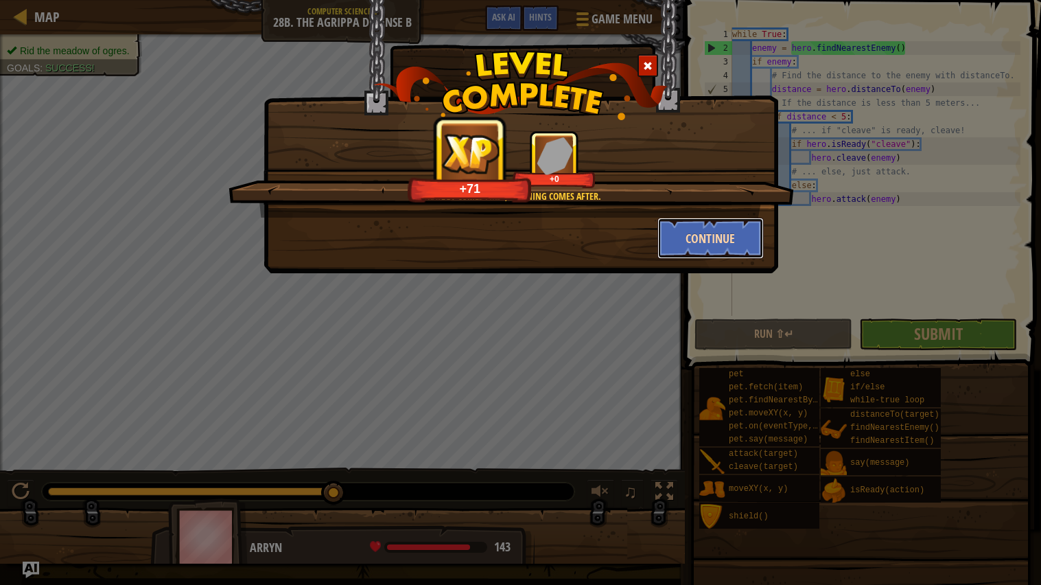
drag, startPoint x: 744, startPoint y: 238, endPoint x: 745, endPoint y: 250, distance: 11.7
click at [745, 250] on button "Continue" at bounding box center [711, 238] width 106 height 41
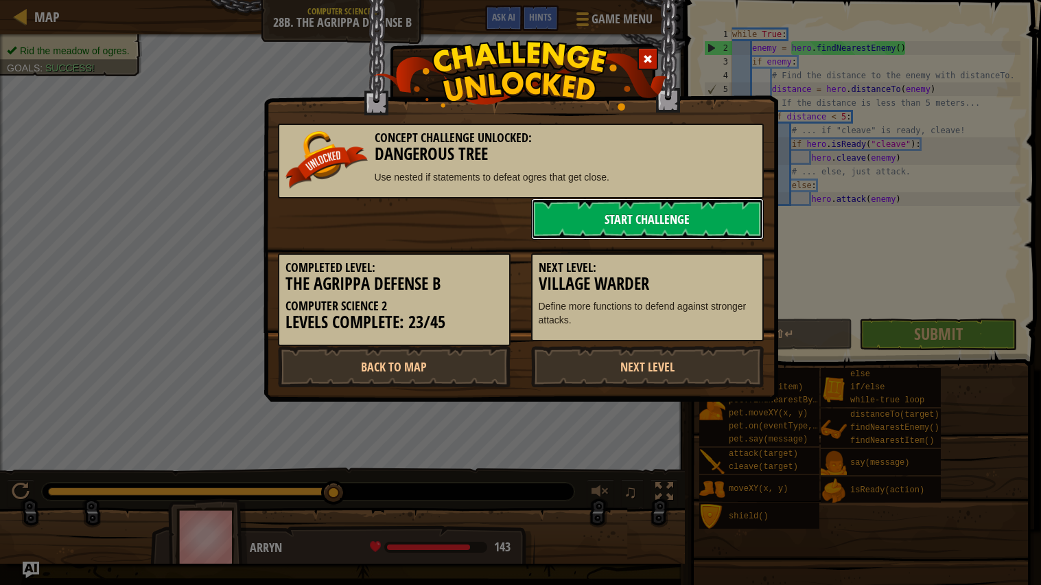
click at [578, 224] on link "Start Challenge" at bounding box center [647, 218] width 233 height 41
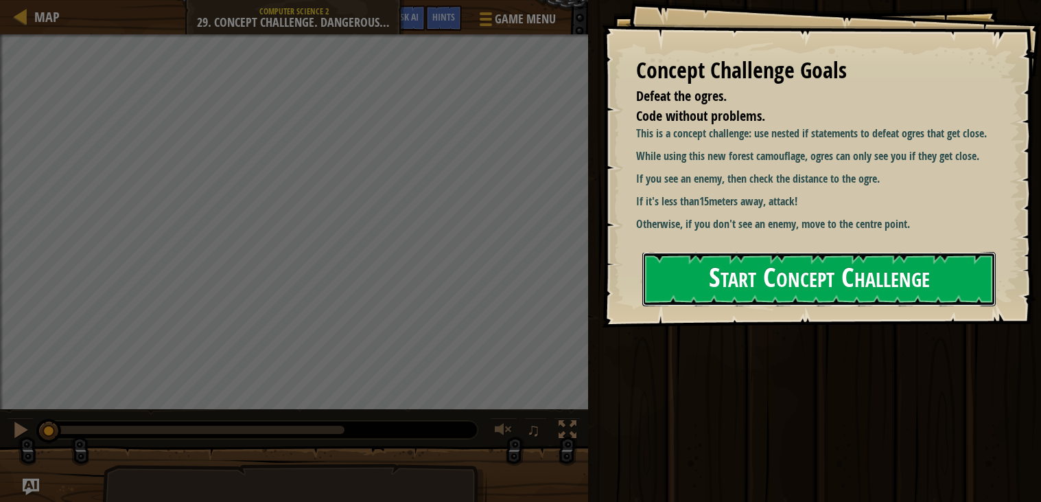
click at [920, 268] on button "Start Concept Challenge" at bounding box center [820, 279] width 354 height 54
